Goal: Transaction & Acquisition: Purchase product/service

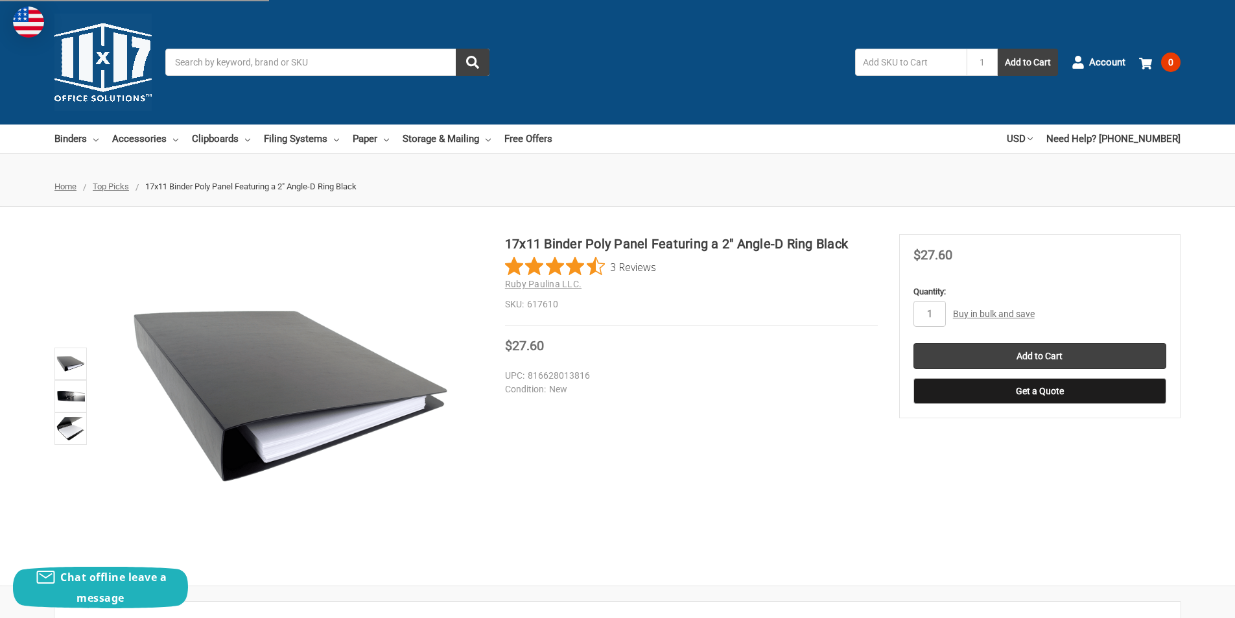
click at [738, 244] on h1 "17x11 Binder Poly Panel Featuring a 2" Angle-D Ring Black" at bounding box center [691, 243] width 373 height 19
click at [607, 317] on div "17x11 Binder Poly Panel Featuring a 2" Angle-D Ring Black 3 Reviews Ruby Paulin…" at bounding box center [691, 279] width 373 height 91
click at [608, 317] on div "17x11 Binder Poly Panel Featuring a 2" Angle-D Ring Black 3 Reviews Ruby Paulin…" at bounding box center [691, 279] width 373 height 91
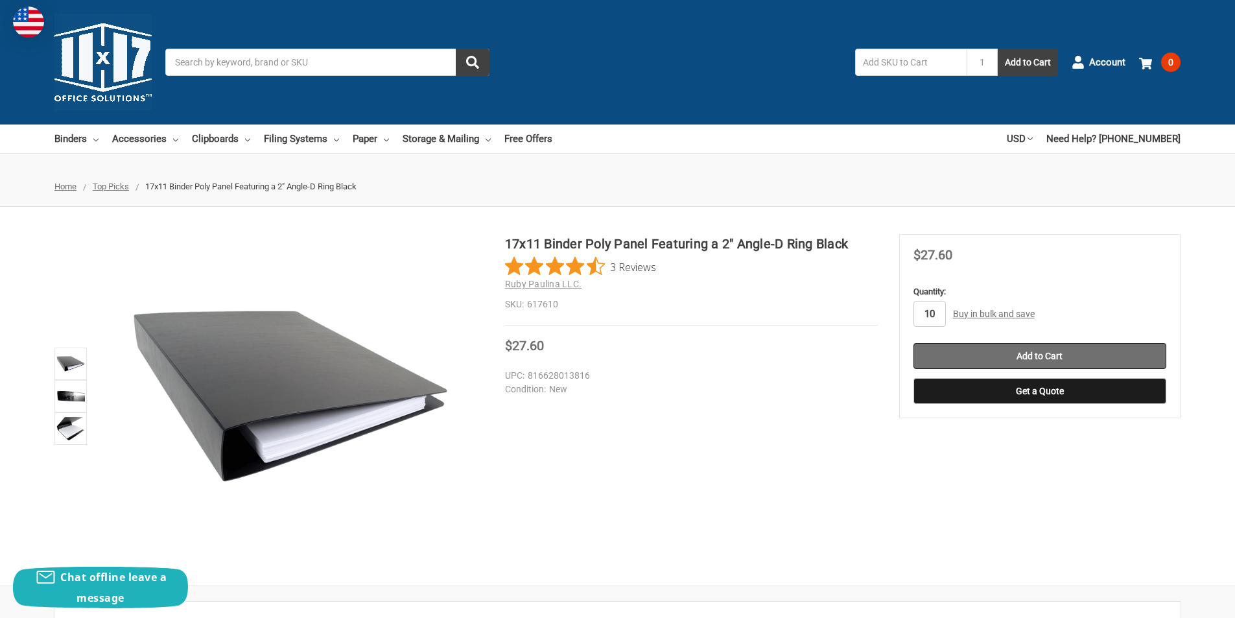
type input "10"
click at [1024, 353] on input "Add to Cart" at bounding box center [1039, 356] width 253 height 26
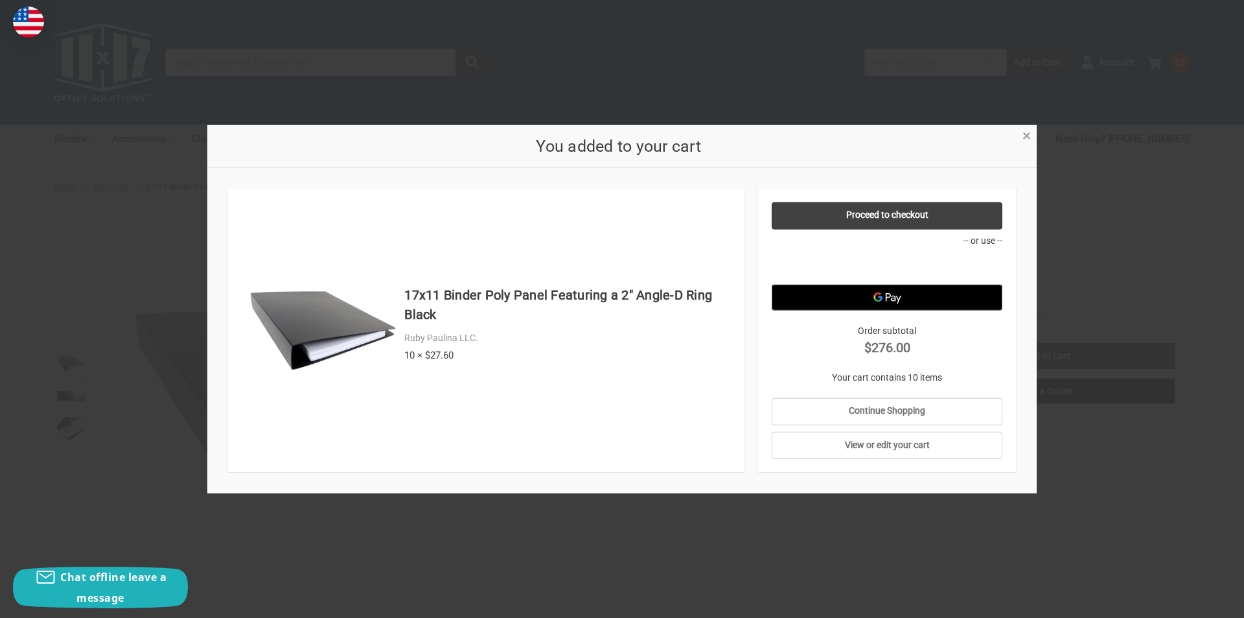
click at [1025, 135] on span "×" at bounding box center [1027, 135] width 8 height 19
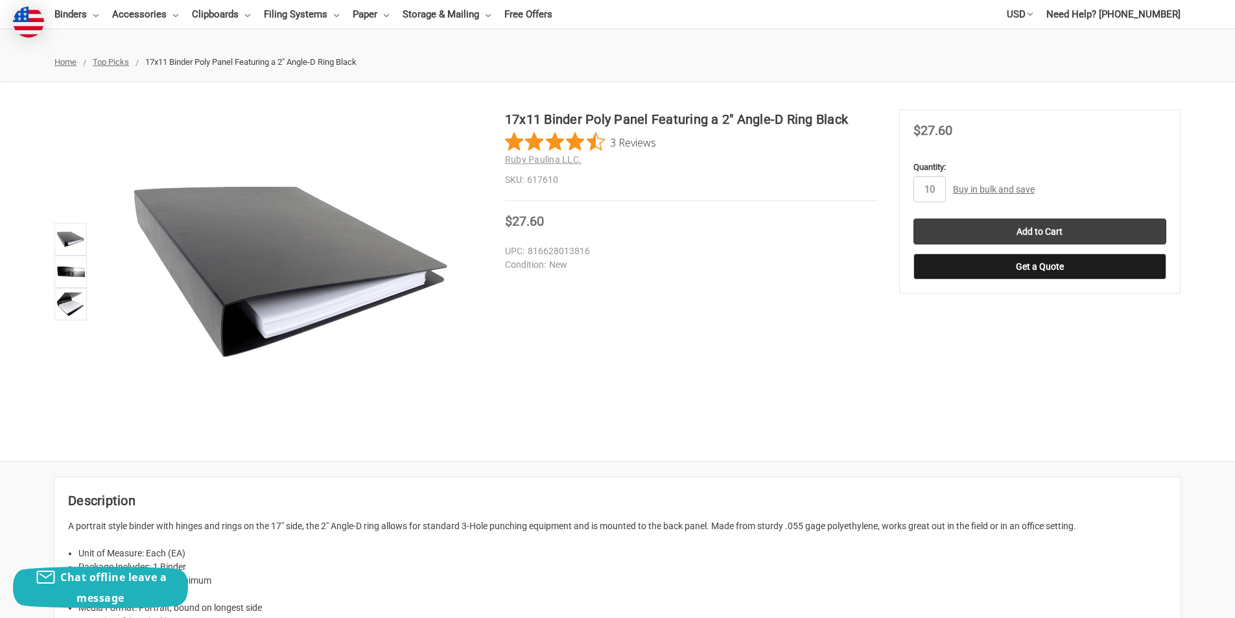
scroll to position [130, 0]
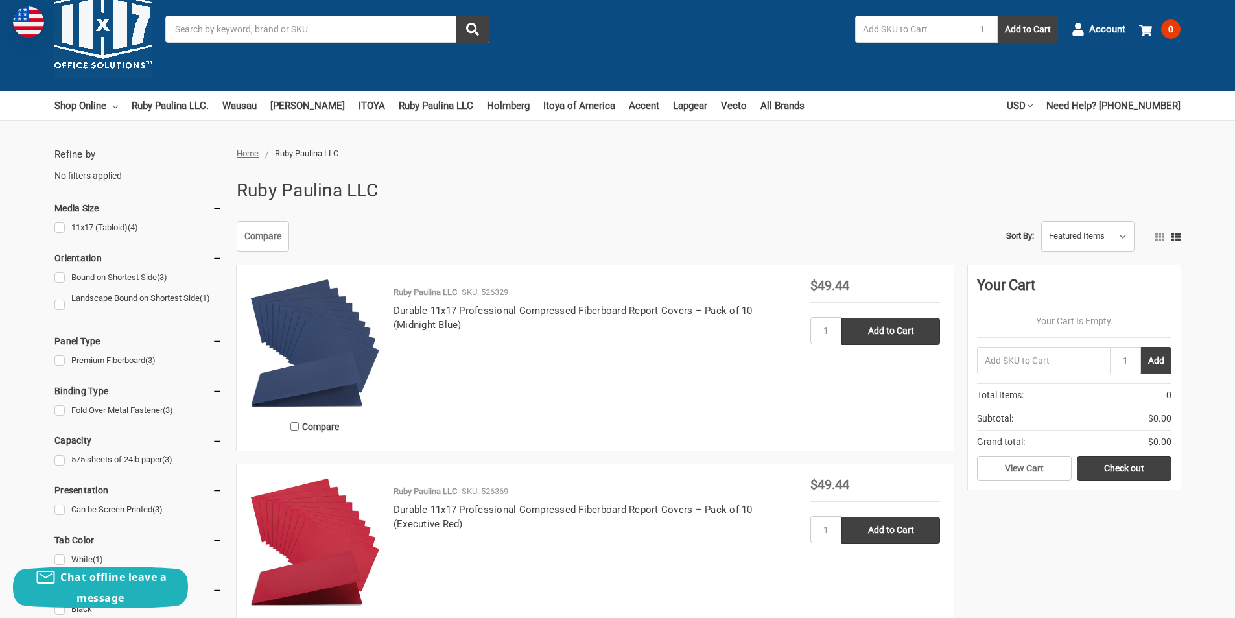
scroll to position [65, 0]
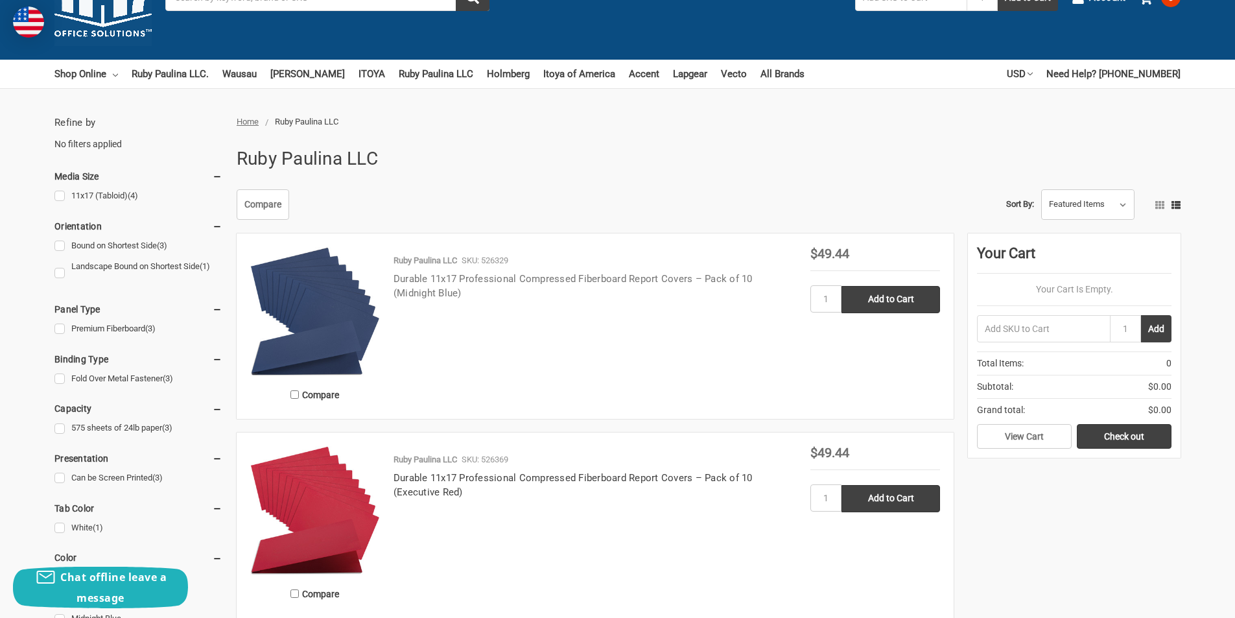
click at [431, 278] on link "Durable 11x17 Professional Compressed Fiberboard Report Covers – Pack of 10 (Mi…" at bounding box center [572, 286] width 359 height 27
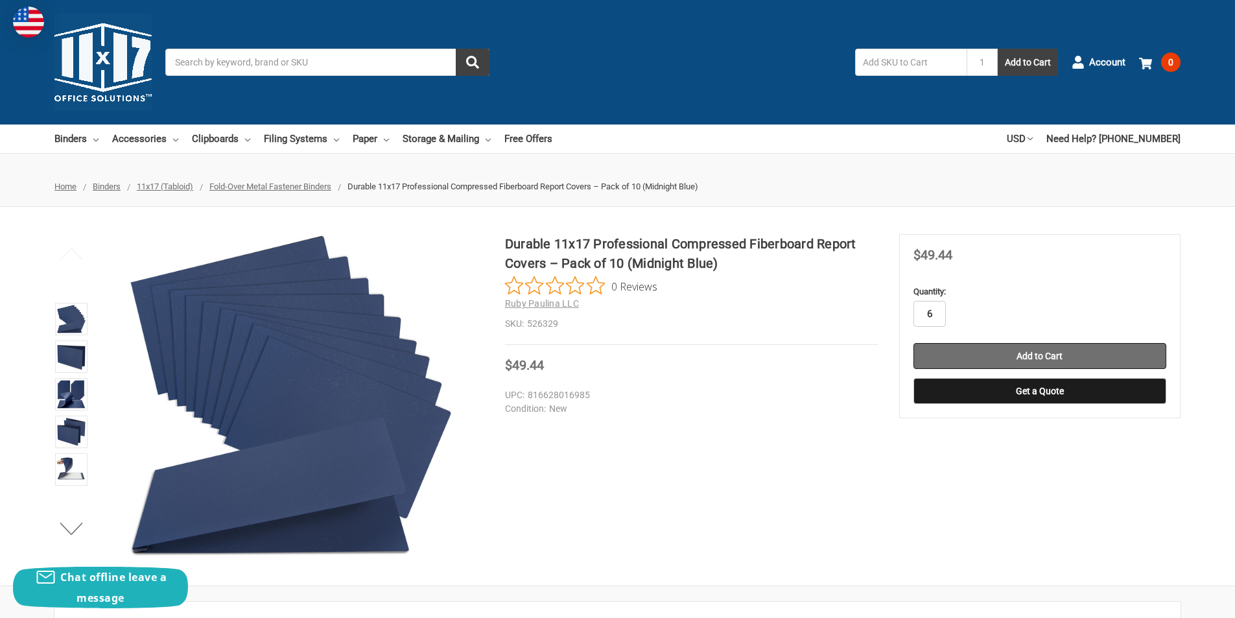
type input "6"
click at [1069, 359] on input "Add to Cart" at bounding box center [1039, 356] width 253 height 26
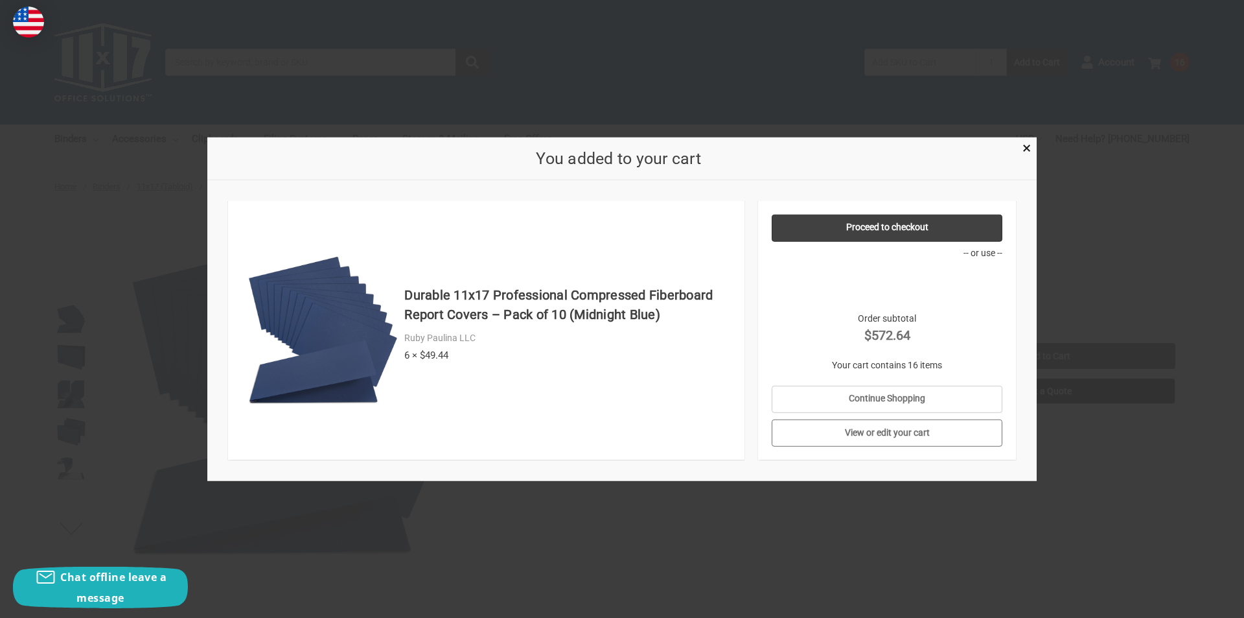
click at [910, 438] on link "View or edit your cart" at bounding box center [887, 432] width 231 height 27
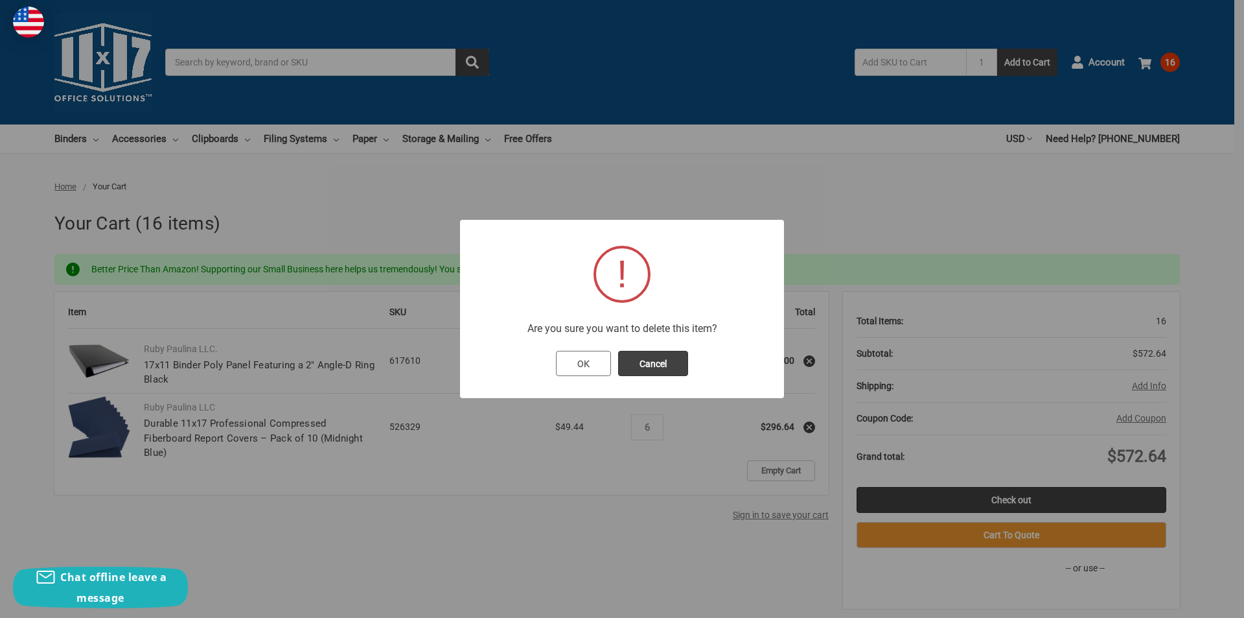
click at [583, 365] on button "OK" at bounding box center [583, 364] width 55 height 26
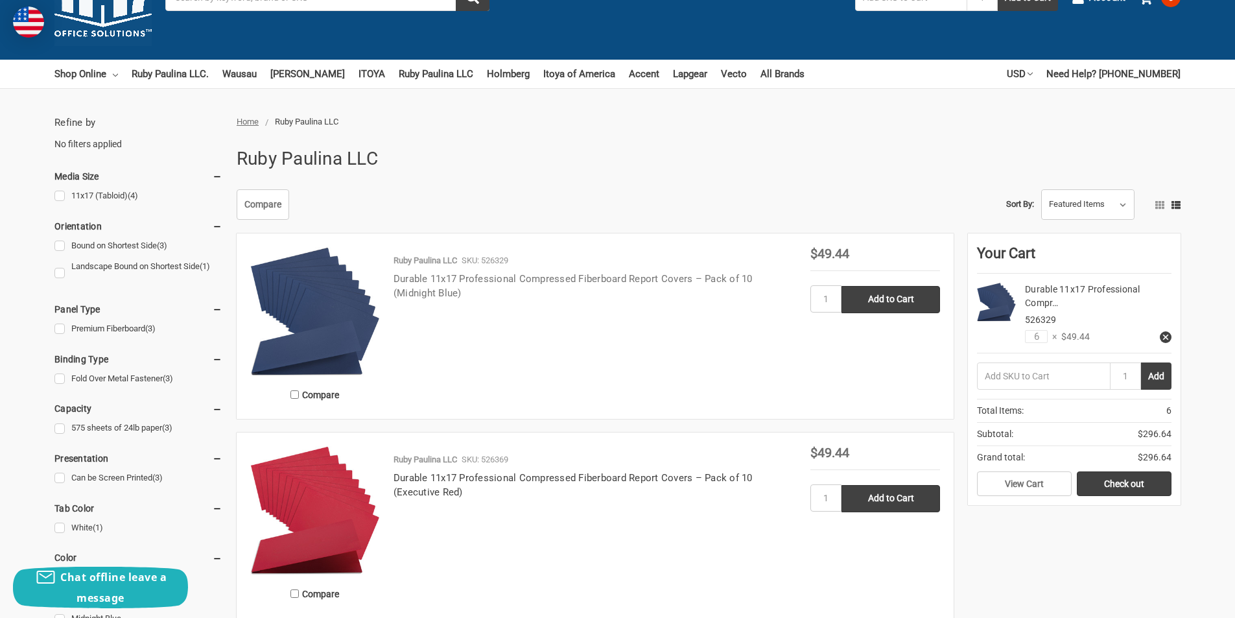
click at [516, 283] on link "Durable 11x17 Professional Compressed Fiberboard Report Covers – Pack of 10 (Mi…" at bounding box center [572, 286] width 359 height 27
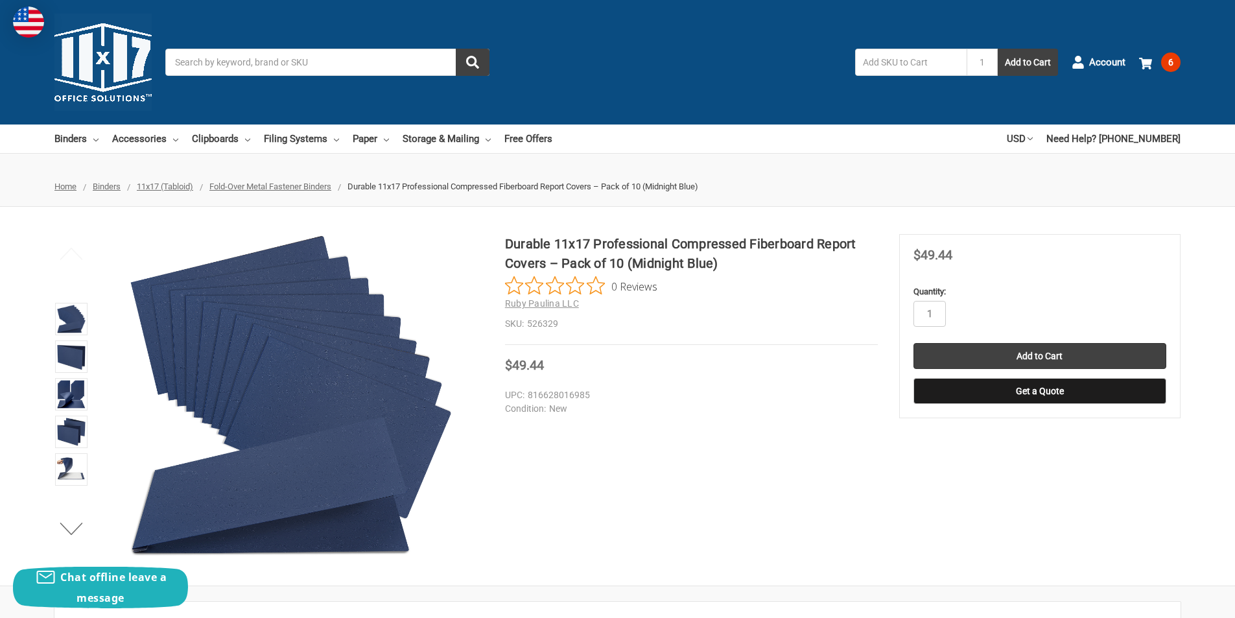
click at [942, 244] on section "MSRP Was Price Now $49.44 You save" at bounding box center [1039, 326] width 281 height 184
copy span "$"
click at [938, 251] on span "$49.44" at bounding box center [932, 255] width 39 height 16
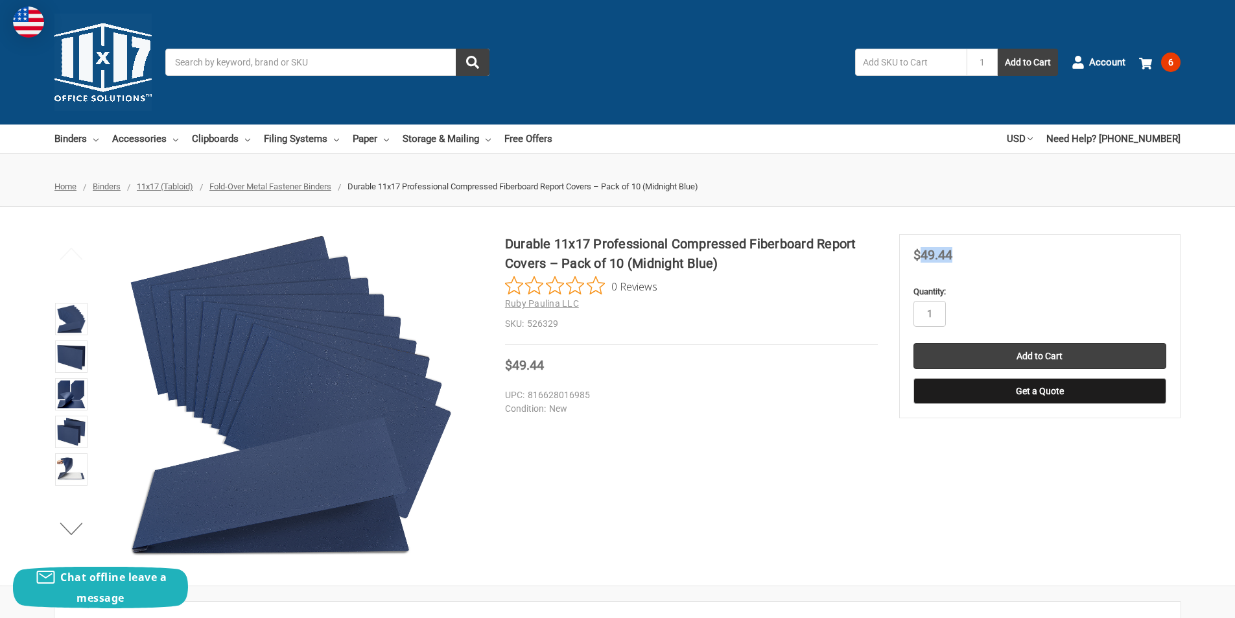
copy span "49.44"
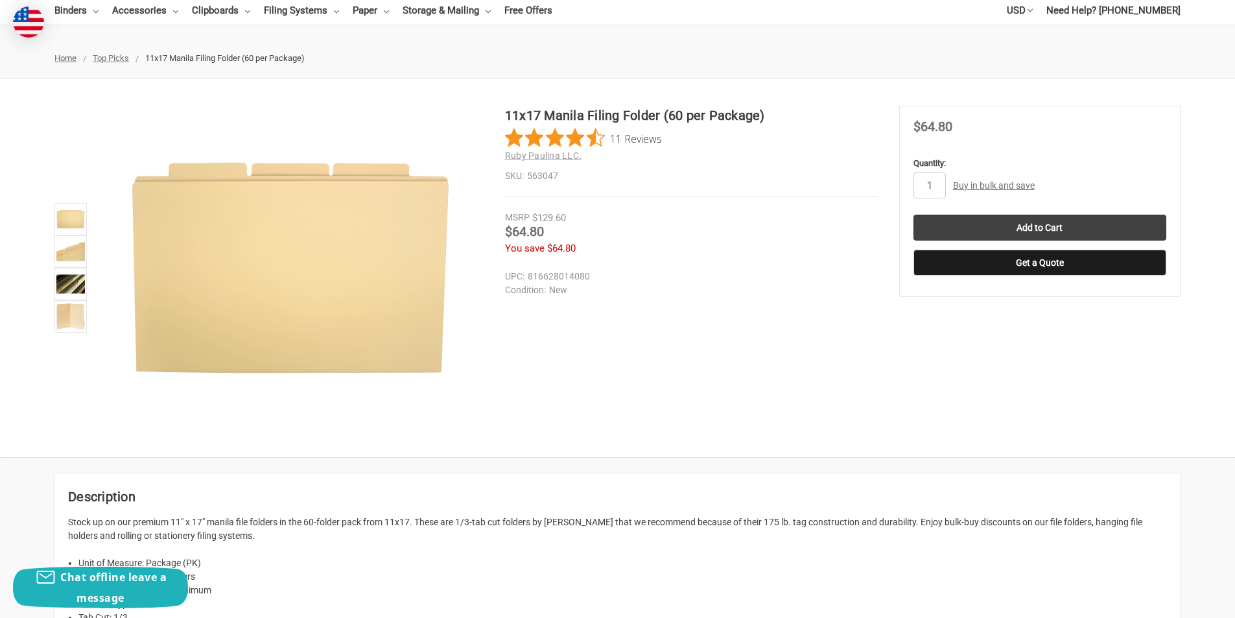
scroll to position [130, 0]
